Goal: Transaction & Acquisition: Purchase product/service

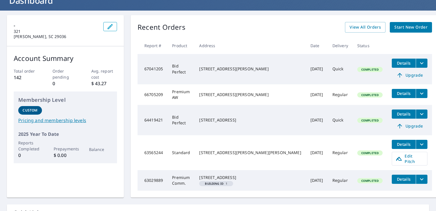
scroll to position [33, 0]
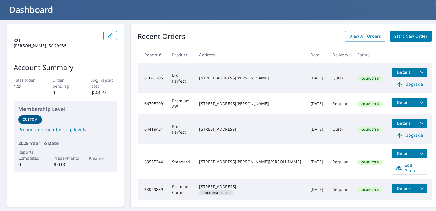
click at [395, 36] on span "Start New Order" at bounding box center [411, 36] width 33 height 7
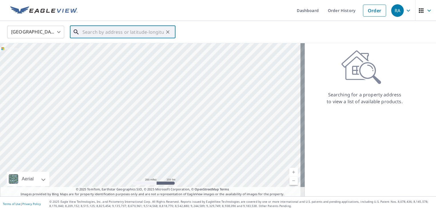
click at [109, 36] on input "text" at bounding box center [123, 32] width 81 height 16
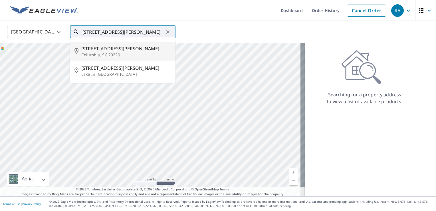
click at [105, 54] on p "Columbia, SC 29229" at bounding box center [126, 55] width 90 height 6
type input "[STREET_ADDRESS][PERSON_NAME]"
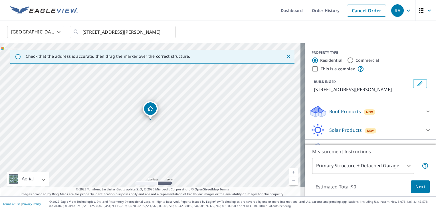
click at [290, 170] on link "Current Level 17, Zoom In" at bounding box center [294, 172] width 9 height 9
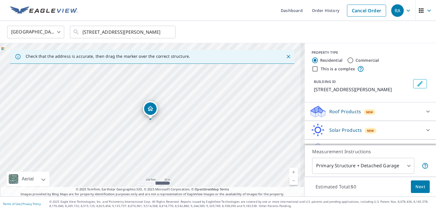
click at [290, 170] on link "Current Level 18, Zoom In" at bounding box center [294, 172] width 9 height 9
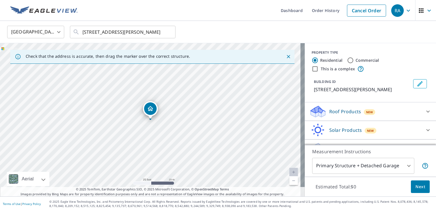
click at [290, 170] on link "Current Level 20, Zoom In Disabled" at bounding box center [294, 172] width 9 height 9
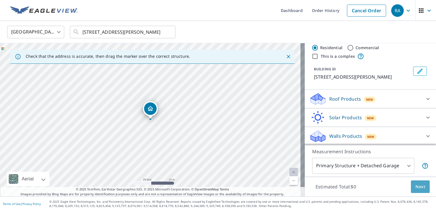
click at [416, 187] on span "Next" at bounding box center [421, 186] width 10 height 7
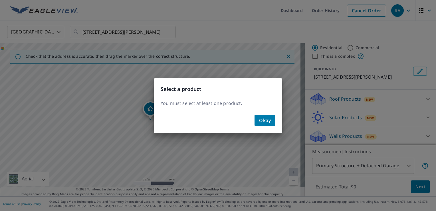
click at [267, 120] on span "Okay" at bounding box center [265, 120] width 12 height 8
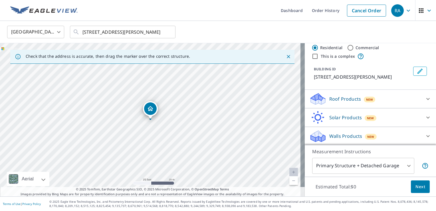
click at [425, 95] on icon at bounding box center [428, 98] width 7 height 7
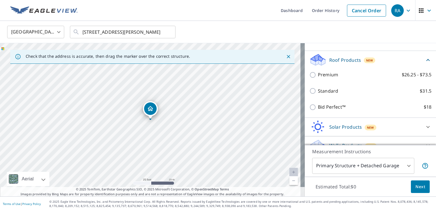
scroll to position [52, 0]
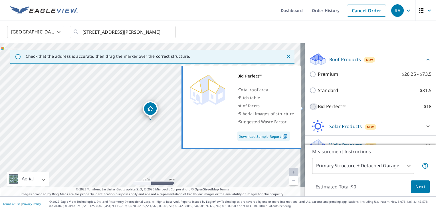
click at [310, 106] on input "Bid Perfect™ $18" at bounding box center [314, 106] width 9 height 7
checkbox input "true"
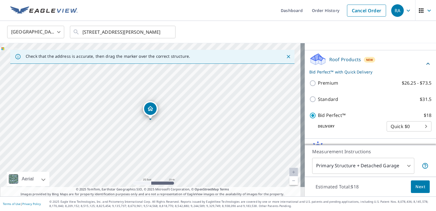
click at [269, 134] on link "Download Sample Report" at bounding box center [273, 131] width 39 height 5
click at [312, 101] on input "Standard $31.5" at bounding box center [314, 99] width 9 height 7
checkbox input "true"
checkbox input "false"
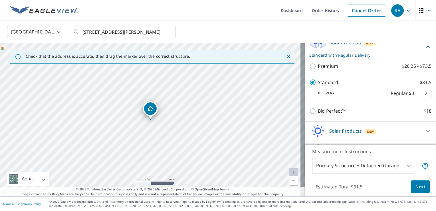
scroll to position [82, 0]
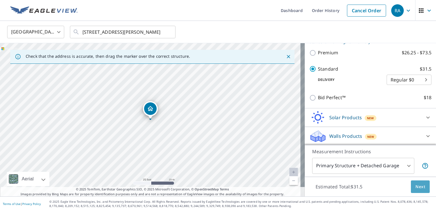
click at [417, 187] on span "Next" at bounding box center [421, 186] width 10 height 7
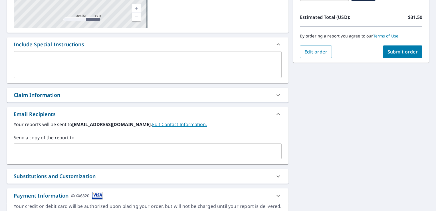
scroll to position [148, 0]
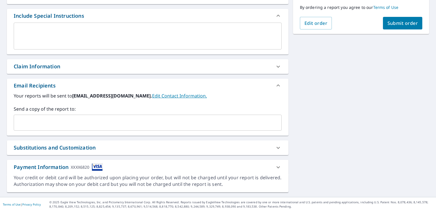
click at [275, 148] on icon at bounding box center [278, 147] width 7 height 7
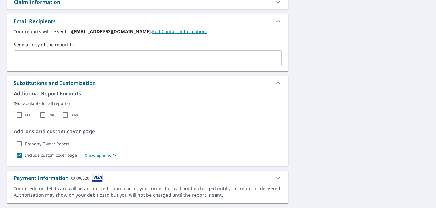
scroll to position [223, 0]
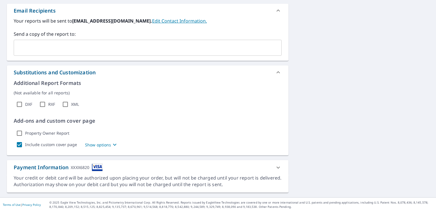
click at [18, 144] on input "Include custom cover page" at bounding box center [19, 144] width 11 height 11
checkbox input "false"
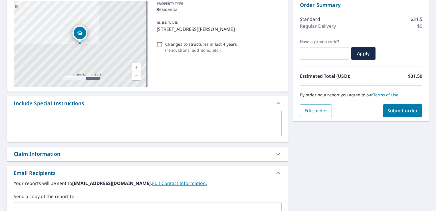
scroll to position [59, 0]
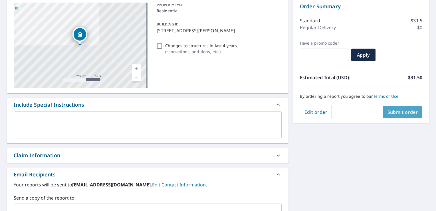
click at [405, 112] on span "Submit order" at bounding box center [403, 112] width 31 height 6
